Goal: Obtain resource: Download file/media

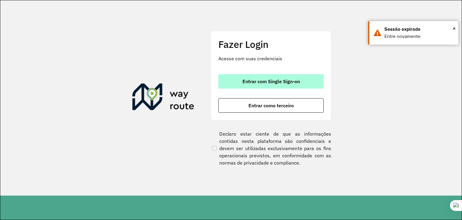
click at [265, 83] on span "Entrar com Single Sign-on" at bounding box center [271, 81] width 57 height 5
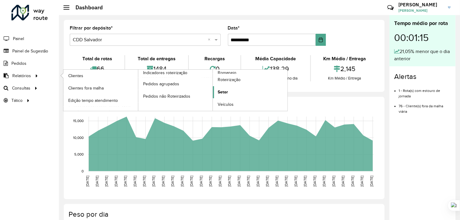
click at [220, 90] on span "Setor" at bounding box center [223, 92] width 10 height 6
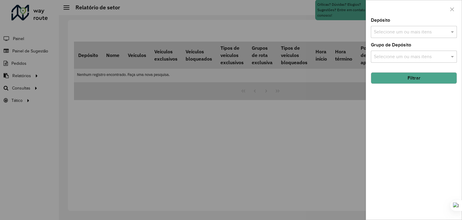
click at [389, 34] on input "text" at bounding box center [410, 32] width 77 height 7
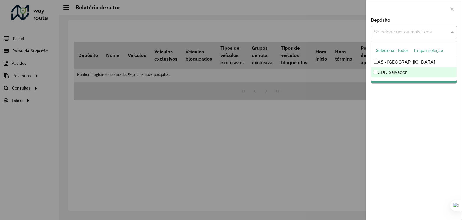
click at [389, 69] on div "CDD Salvador" at bounding box center [413, 72] width 85 height 10
click at [402, 100] on div "Depósito Selecione um ou mais itens CDD Salvador × × Grupo de Depósito Selecion…" at bounding box center [414, 118] width 96 height 201
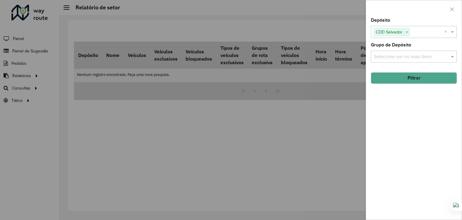
click at [399, 76] on button "Filtrar" at bounding box center [414, 77] width 86 height 11
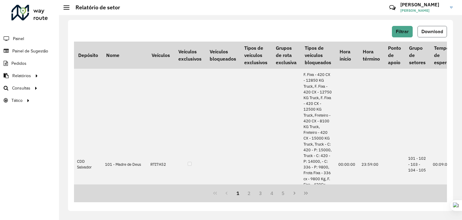
click at [437, 33] on span "Download" at bounding box center [433, 31] width 22 height 5
